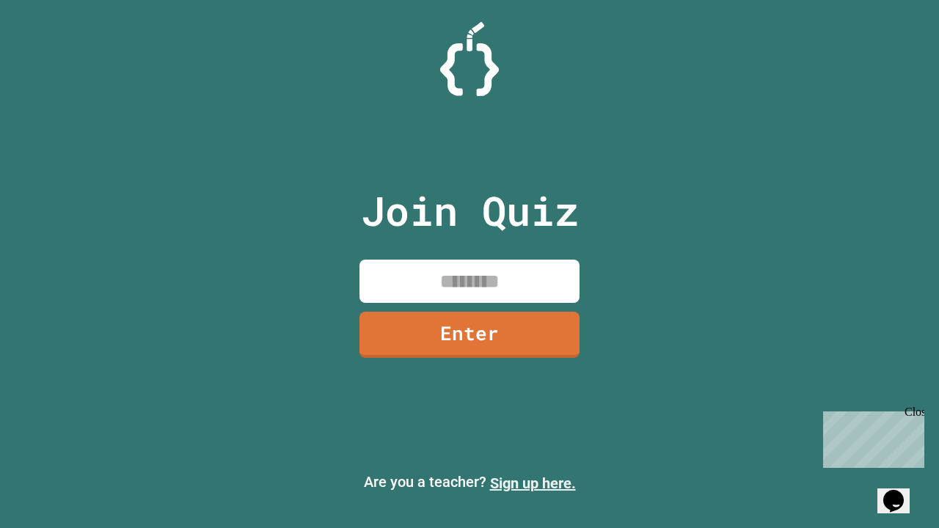
click at [533, 484] on link "Sign up here." at bounding box center [533, 484] width 86 height 18
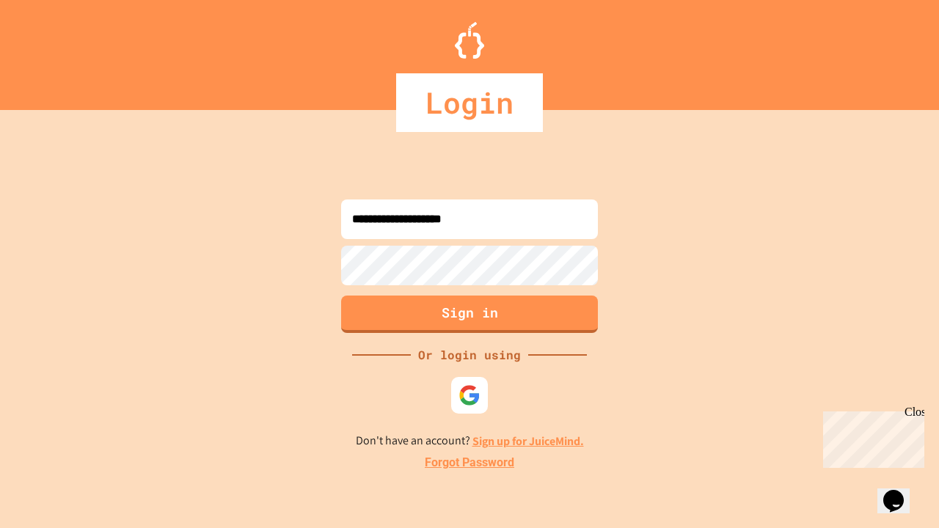
type input "**********"
